Goal: Check status: Check status

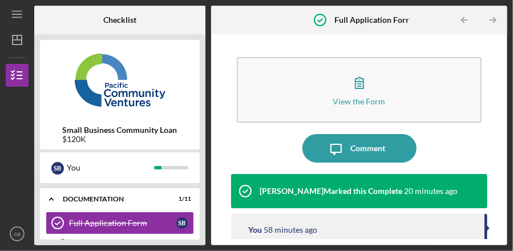
click at [346, 194] on div "Yash Abichandani Marked this Complete" at bounding box center [330, 190] width 143 height 9
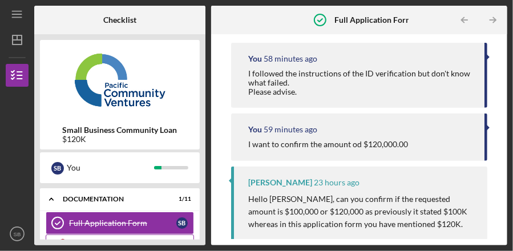
scroll to position [80, 0]
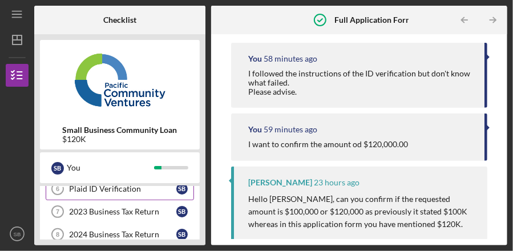
click at [123, 189] on div "Plaid ID Verification" at bounding box center [122, 188] width 107 height 9
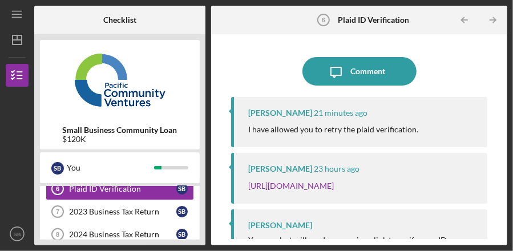
scroll to position [41, 0]
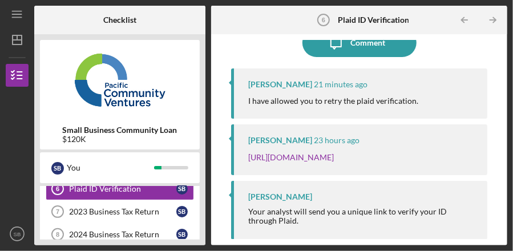
click at [333, 151] on p "[URL][DOMAIN_NAME]" at bounding box center [291, 157] width 86 height 13
click at [333, 152] on link "[URL][DOMAIN_NAME]" at bounding box center [291, 157] width 86 height 10
